Goal: Task Accomplishment & Management: Use online tool/utility

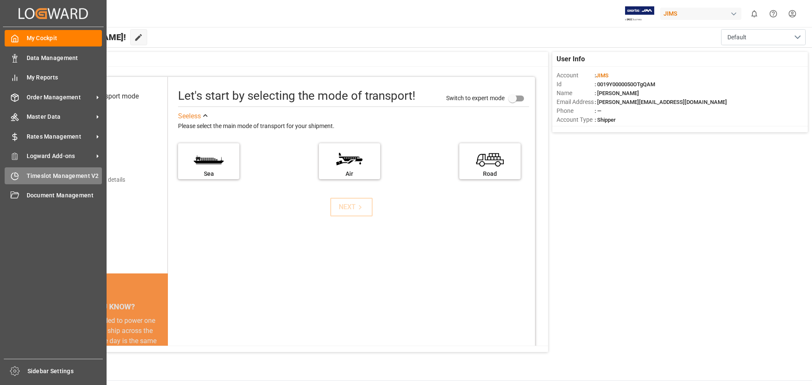
click at [61, 178] on span "Timeslot Management V2" at bounding box center [65, 176] width 76 height 9
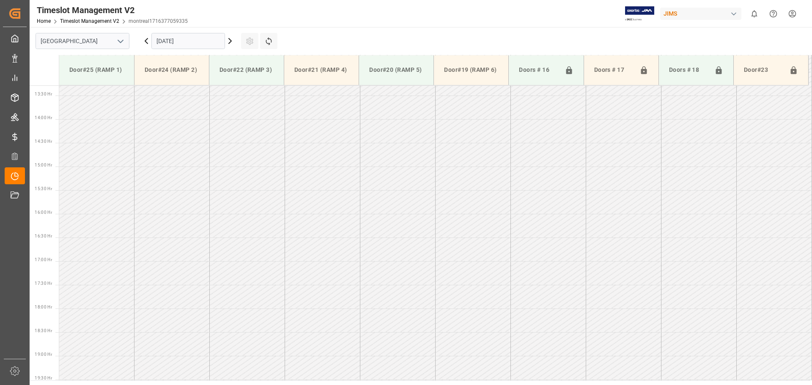
scroll to position [658, 0]
click at [117, 45] on icon "open menu" at bounding box center [120, 41] width 10 height 10
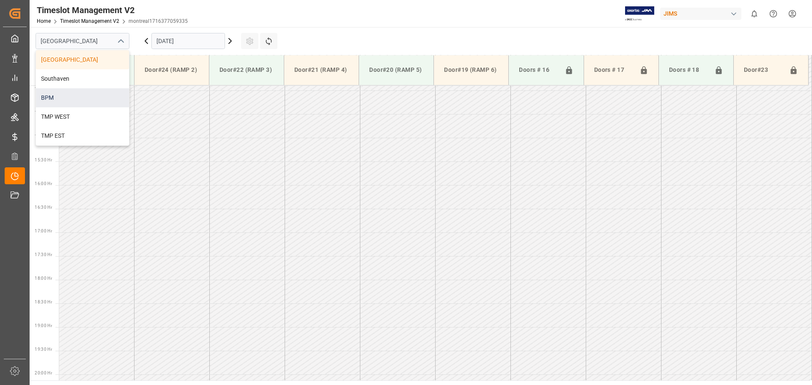
click at [105, 95] on div "BPM" at bounding box center [82, 97] width 93 height 19
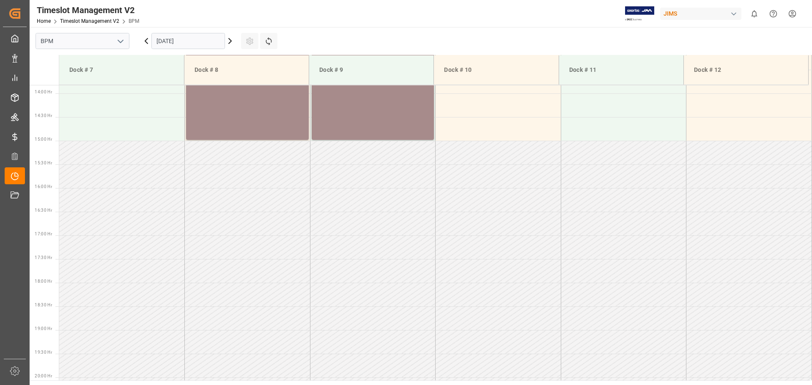
scroll to position [657, 0]
click at [217, 44] on input "[DATE]" at bounding box center [188, 41] width 74 height 16
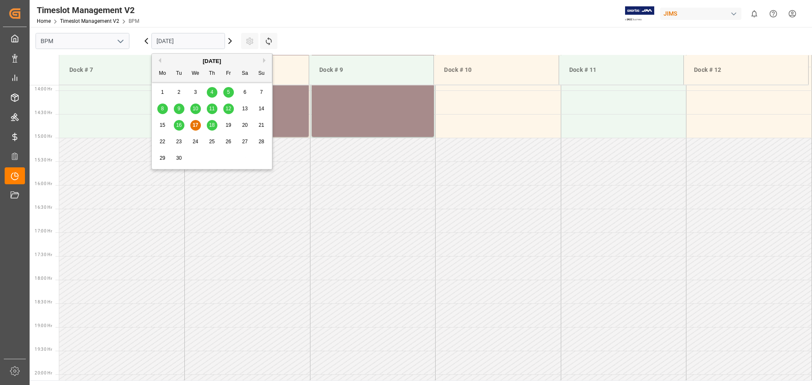
click at [194, 126] on span "17" at bounding box center [194, 125] width 5 height 6
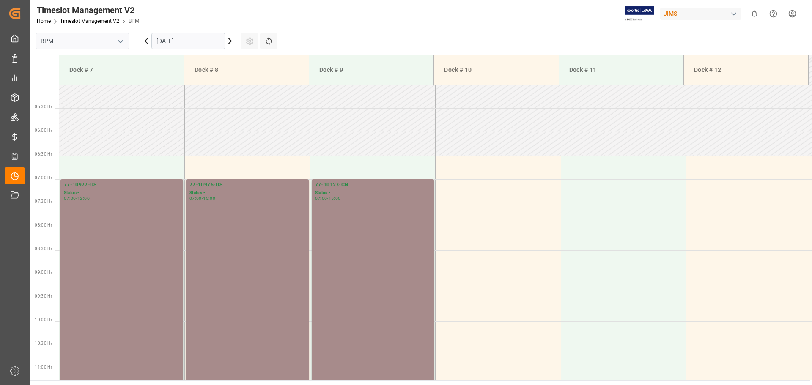
scroll to position [235, 0]
